Goal: Information Seeking & Learning: Learn about a topic

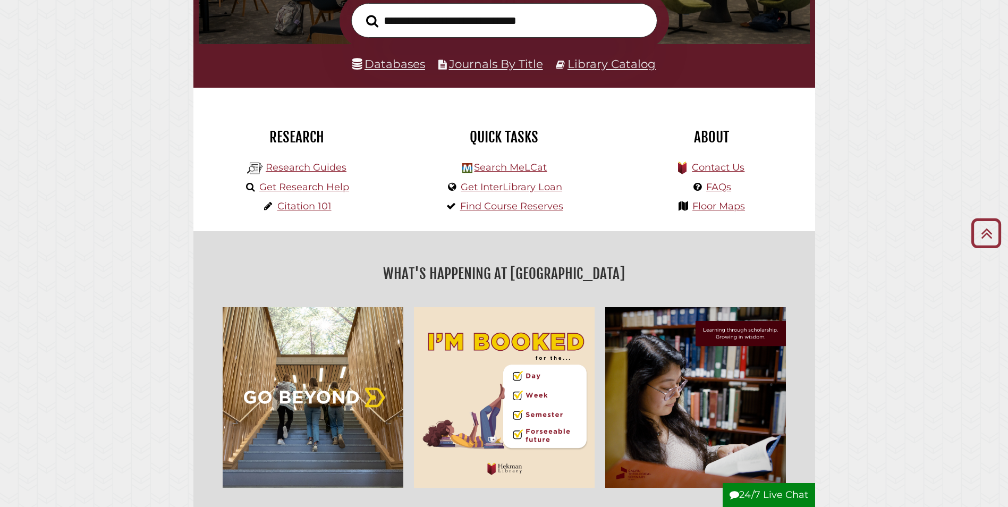
scroll to position [106, 0]
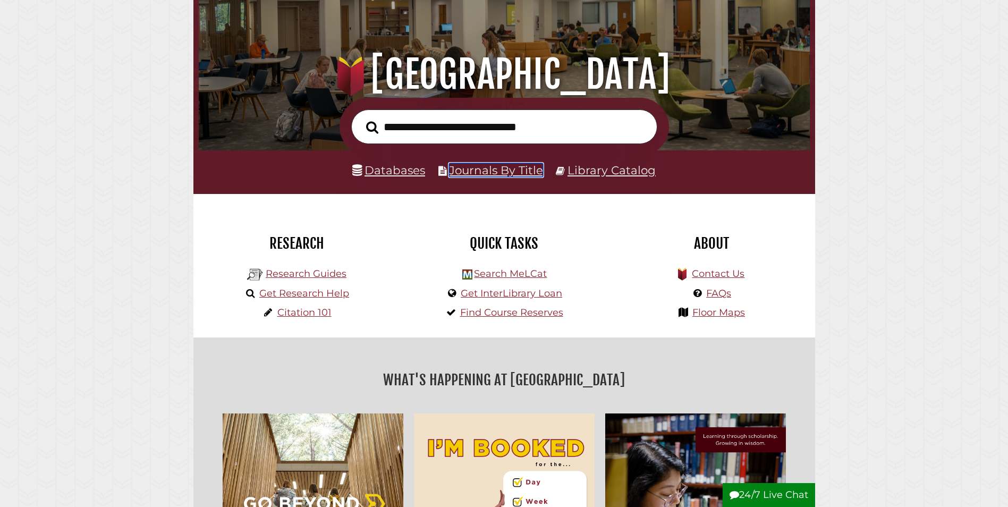
click at [488, 175] on link "Journals By Title" at bounding box center [496, 170] width 94 height 14
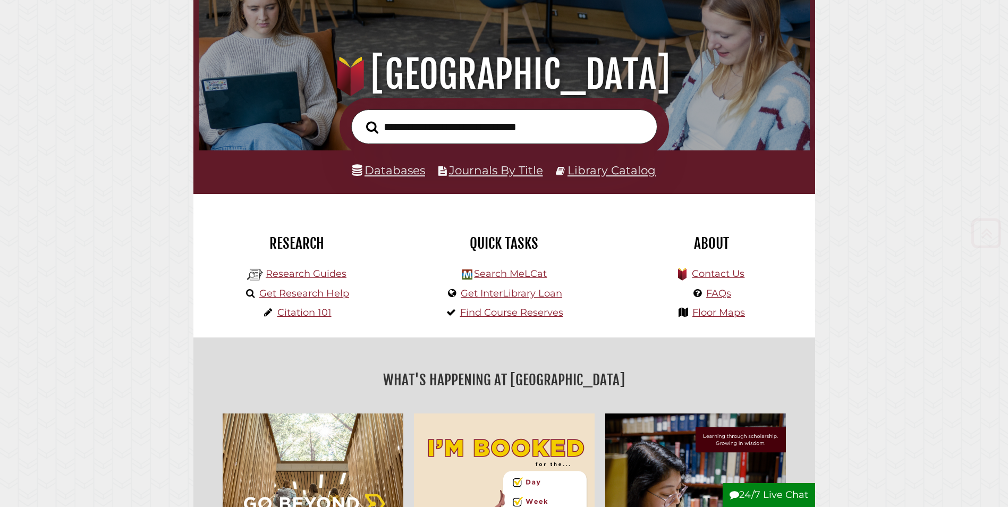
scroll to position [213, 0]
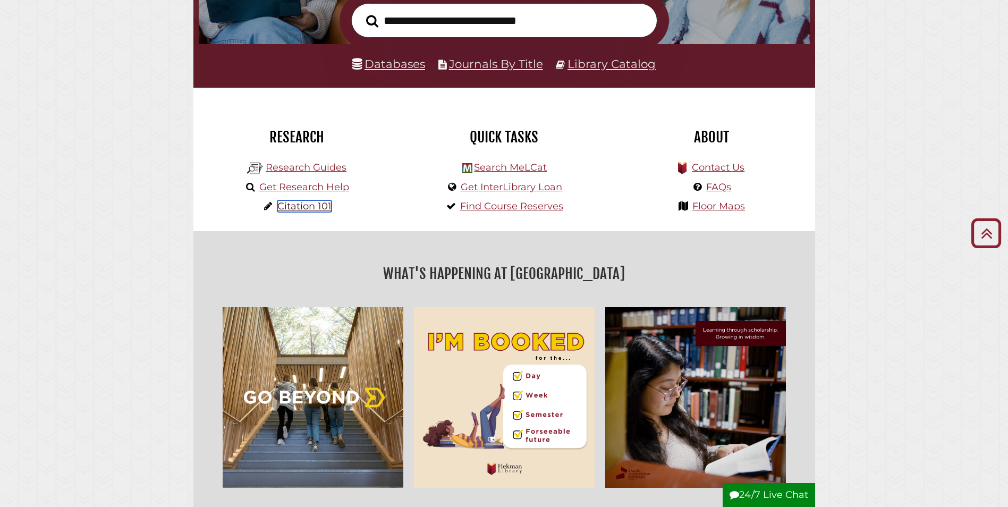
click at [287, 211] on link "Citation 101" at bounding box center [304, 206] width 54 height 12
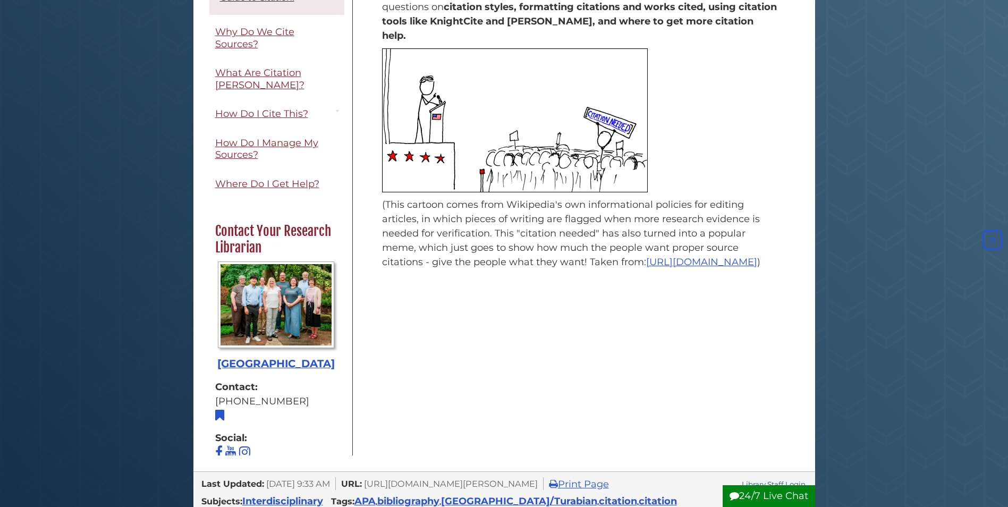
scroll to position [53, 0]
